Goal: Browse casually

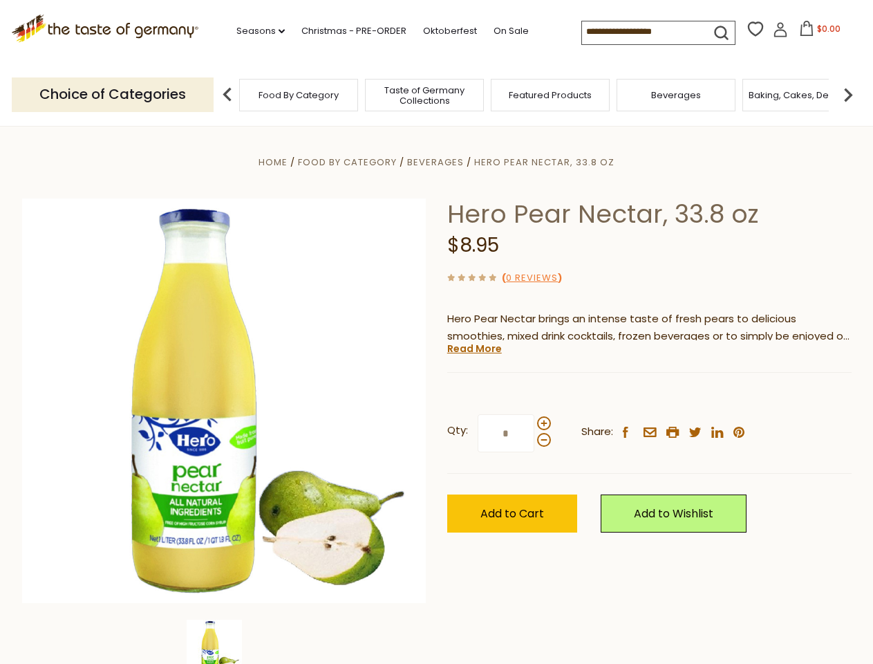
click at [436, 332] on div "Home Food By Category [GEOGRAPHIC_DATA] Hero Pear Nectar, 33.8 oz Hero Pear Nec…" at bounding box center [437, 419] width 850 height 532
click at [255, 31] on link "Seasons dropdown_arrow" at bounding box center [260, 31] width 48 height 15
click at [642, 32] on input at bounding box center [640, 30] width 117 height 19
click at [817, 32] on span "$0.00" at bounding box center [829, 29] width 24 height 12
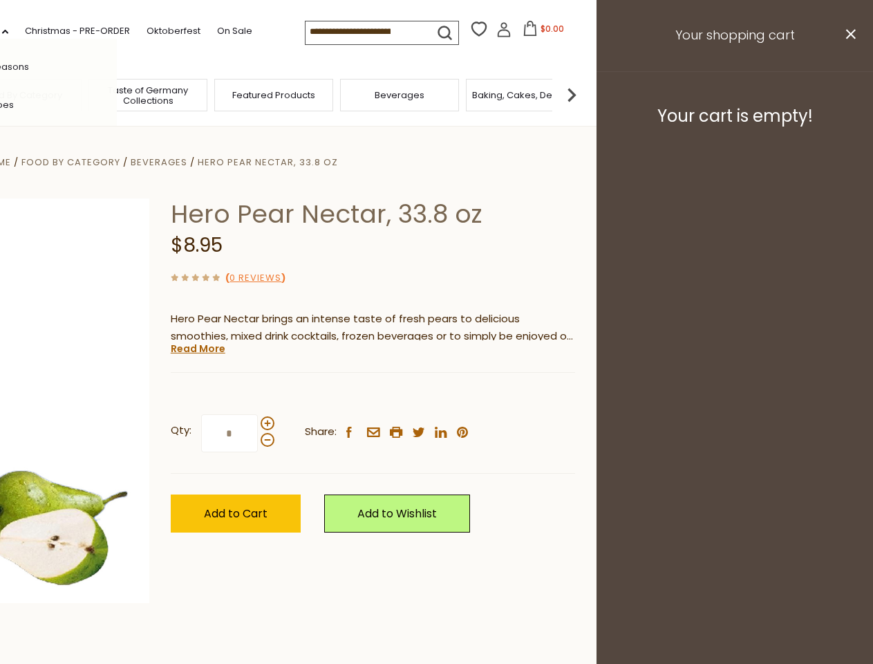
click at [117, 94] on div "All Seasons Recipes Game Day [DATE] [DATE] [DATE][PERSON_NAME] [DATE] Springfes…" at bounding box center [38, 332] width 157 height 586
click at [848, 94] on footer "Your cart is empty!" at bounding box center [735, 115] width 277 height 89
click at [436, 395] on div "Qty: * Share: facebook email printer twitter linkedin pinterest" at bounding box center [373, 433] width 404 height 80
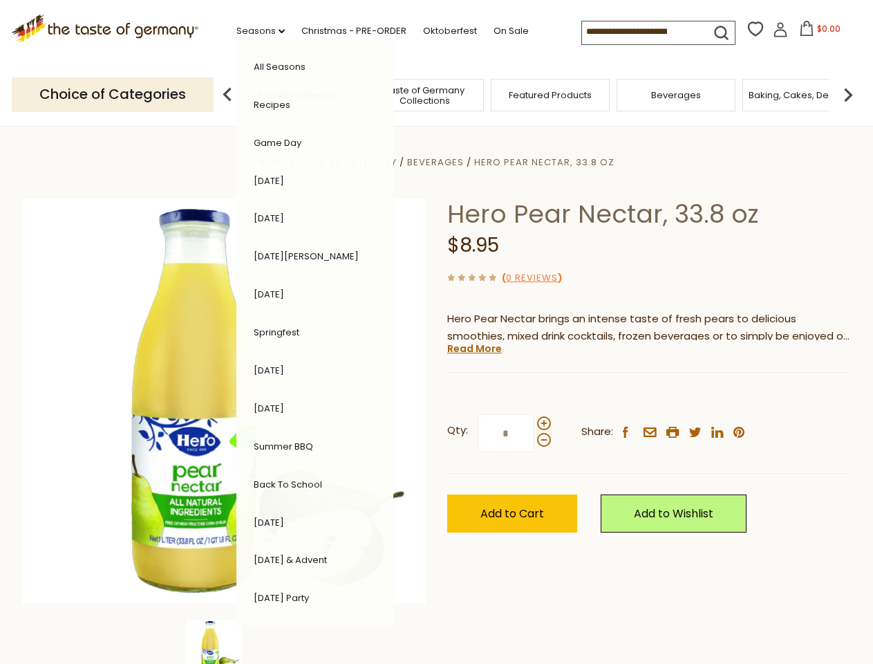
click at [224, 642] on div "Home Food By Category [GEOGRAPHIC_DATA] Hero Pear Nectar, 33.8 oz Hero Pear Nec…" at bounding box center [437, 419] width 850 height 532
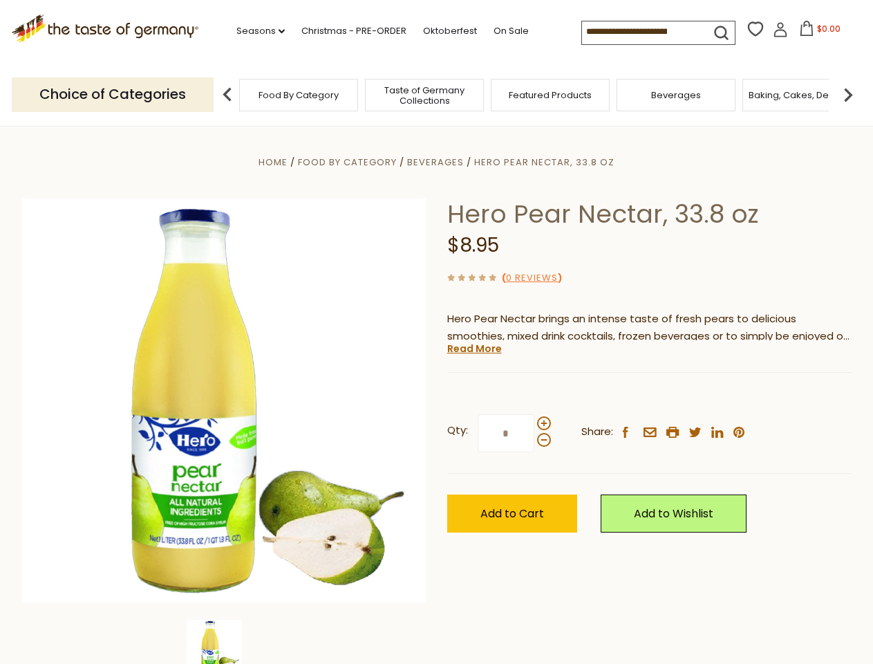
click at [224, 642] on img at bounding box center [214, 646] width 55 height 55
click at [474, 348] on link "Read More" at bounding box center [474, 349] width 55 height 14
